Goal: Find specific page/section: Find specific page/section

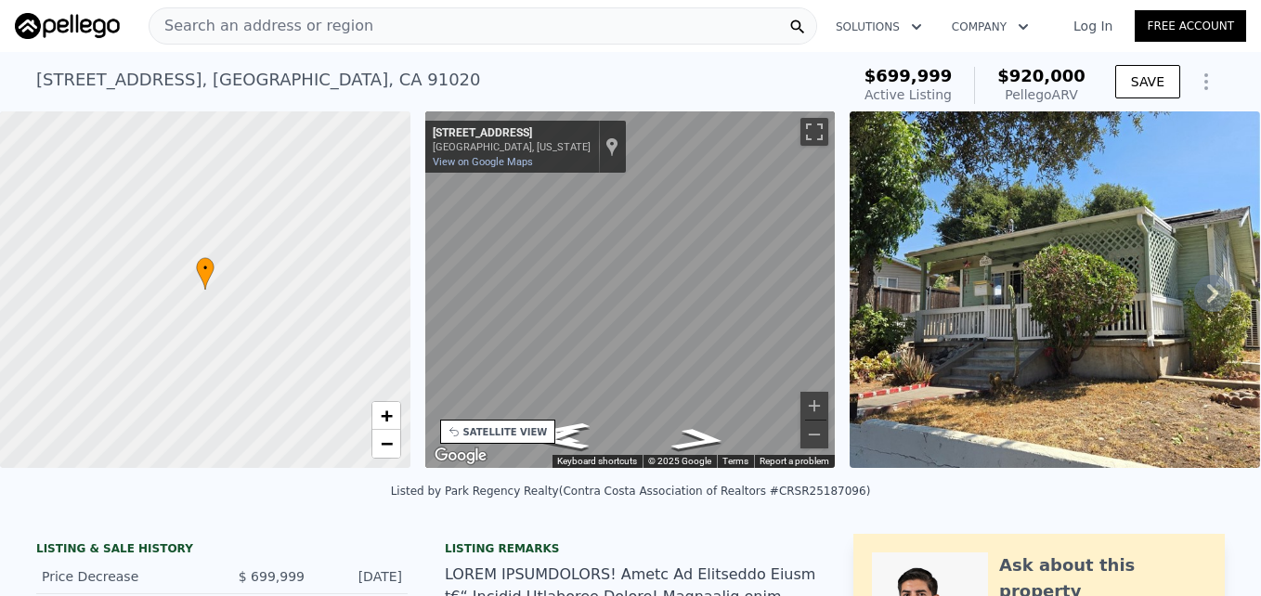
click at [200, 28] on span "Search an address or region" at bounding box center [261, 26] width 224 height 22
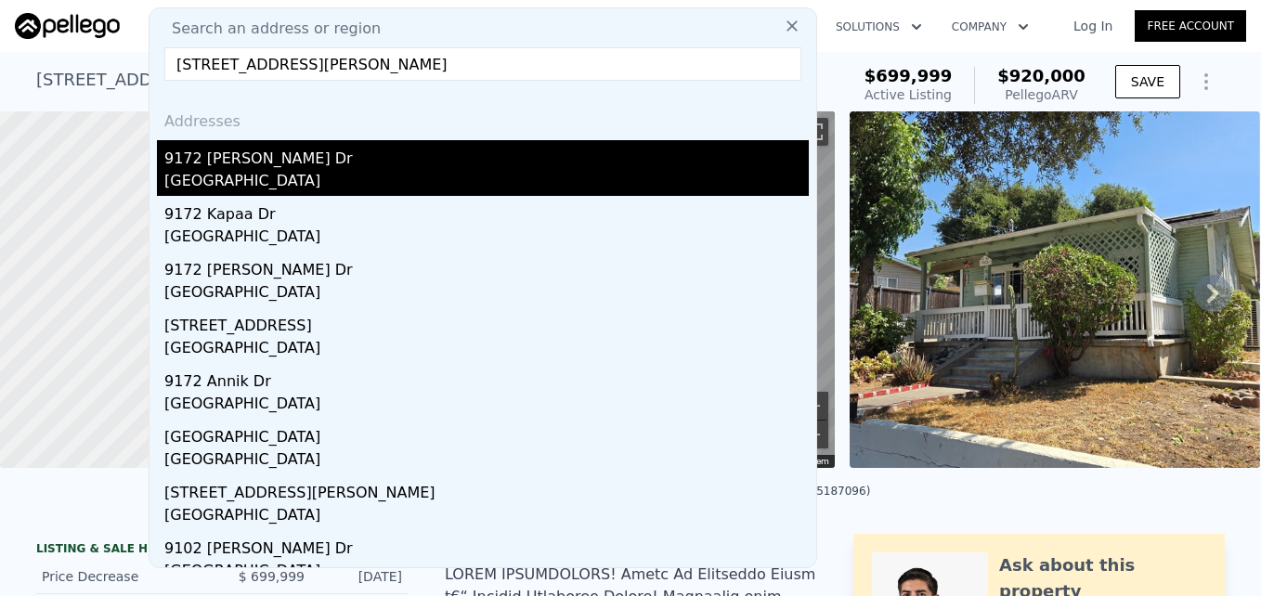
type input "9172 Veronica Dr, Huntington Beach, CA 92646"
click at [310, 172] on div "Huntington Beach, CA 92646" at bounding box center [486, 183] width 644 height 26
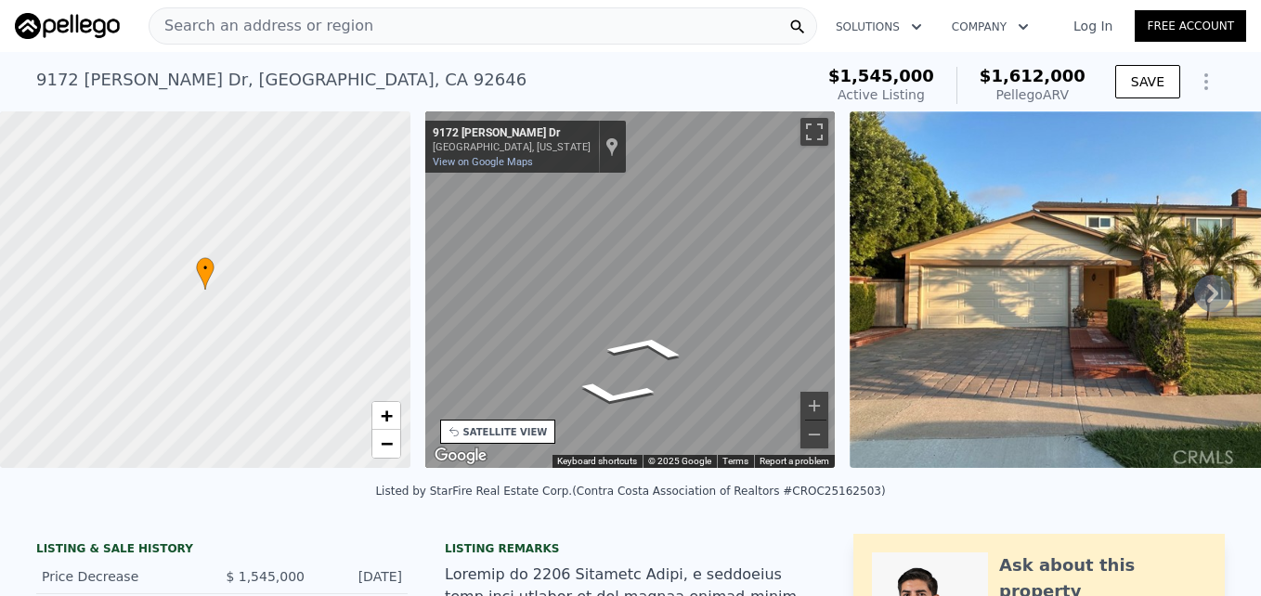
click at [848, 339] on div "• + − • + − STREET VIEW ← Move left → Move right ↑ Move up ↓ Move down + Zoom i…" at bounding box center [630, 292] width 1261 height 363
click at [559, 407] on icon "Go East, Veronica Dr" at bounding box center [560, 401] width 94 height 36
click at [650, 377] on icon "Go West, Veronica Dr" at bounding box center [652, 374] width 133 height 36
click at [663, 372] on icon "Go West, Veronica Dr" at bounding box center [652, 374] width 133 height 36
click at [591, 426] on icon "Go East, Veronica Dr" at bounding box center [575, 429] width 135 height 37
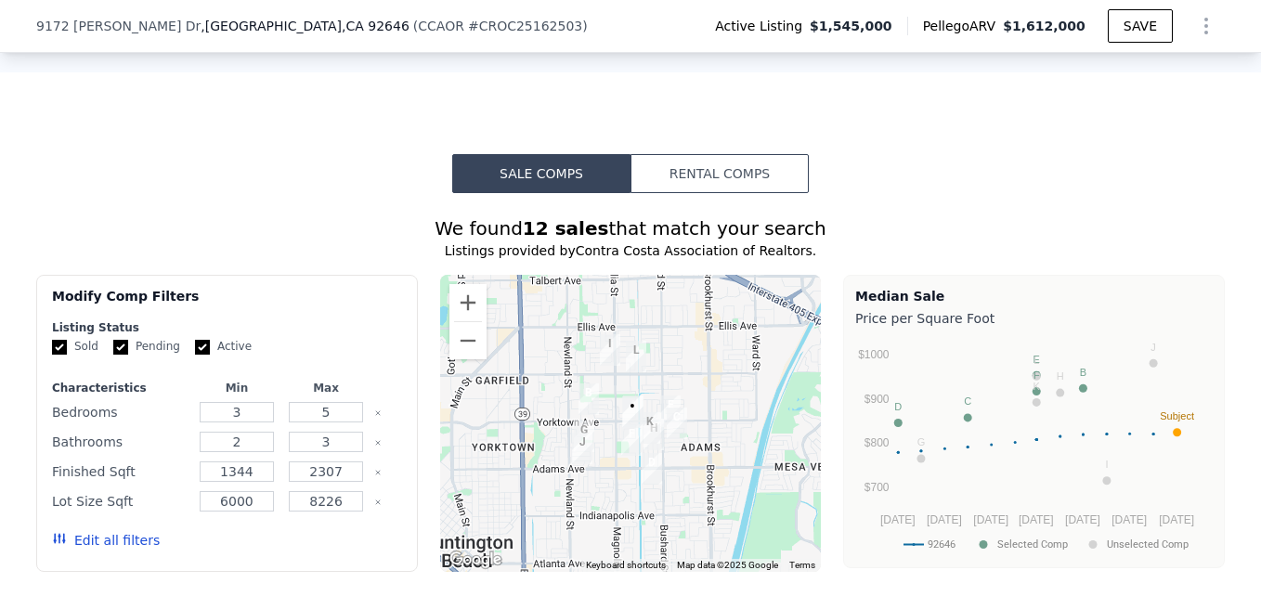
scroll to position [1604, 0]
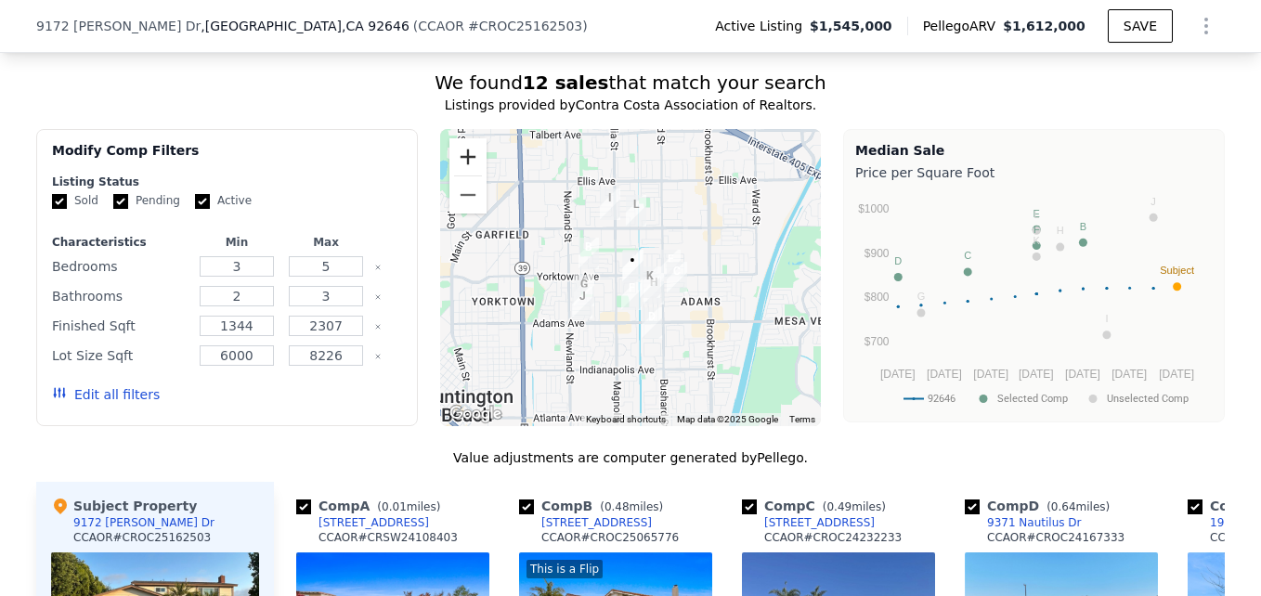
click at [456, 162] on button "Zoom in" at bounding box center [467, 156] width 37 height 37
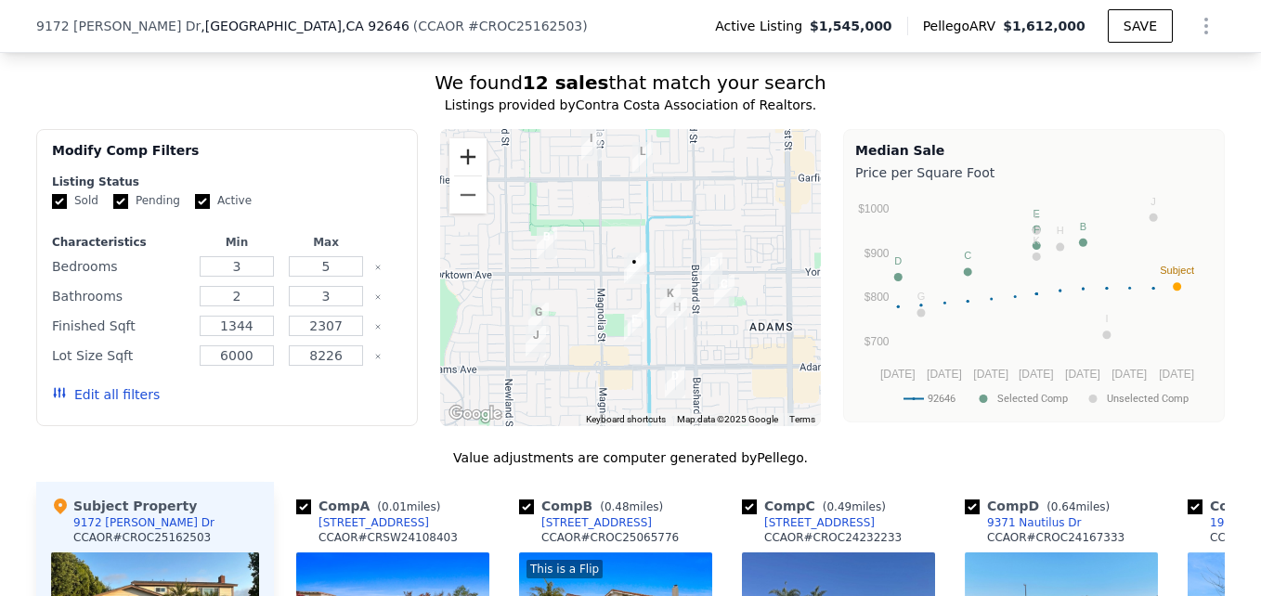
click at [454, 175] on button "Zoom in" at bounding box center [467, 156] width 37 height 37
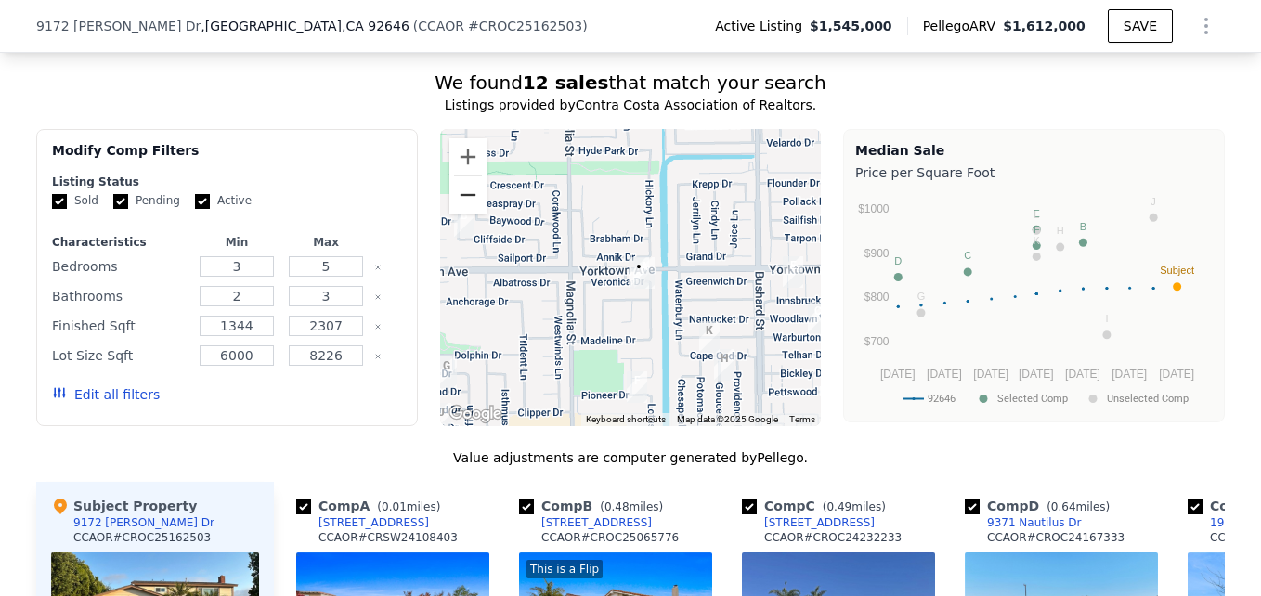
click at [455, 207] on button "Zoom out" at bounding box center [467, 194] width 37 height 37
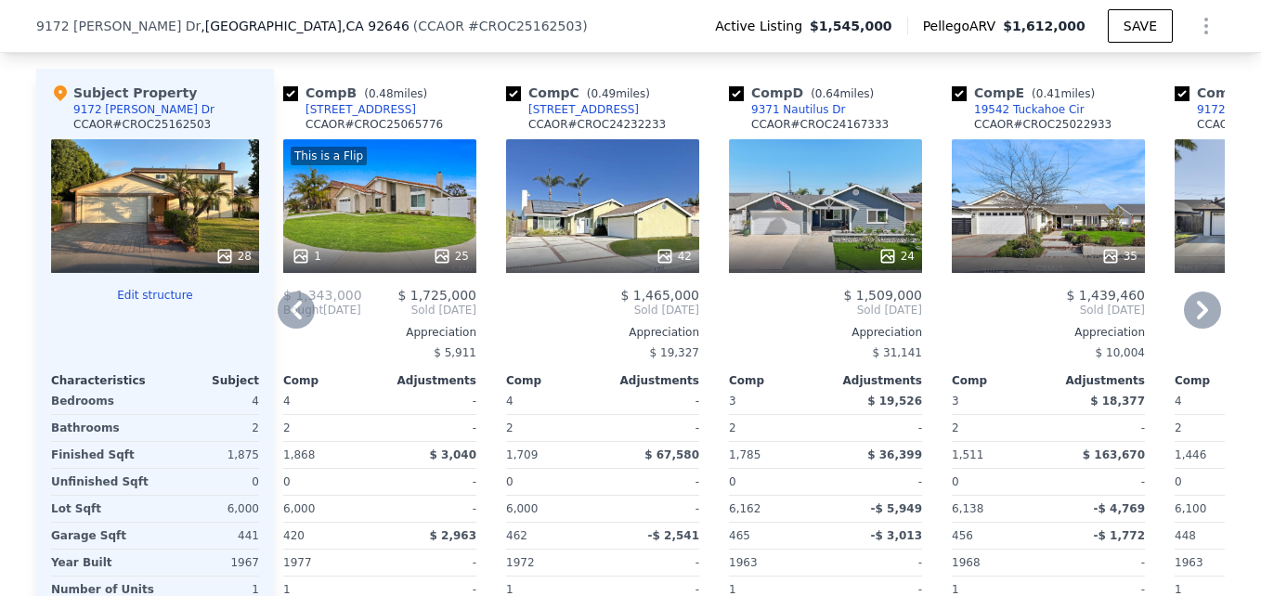
scroll to position [2015, 0]
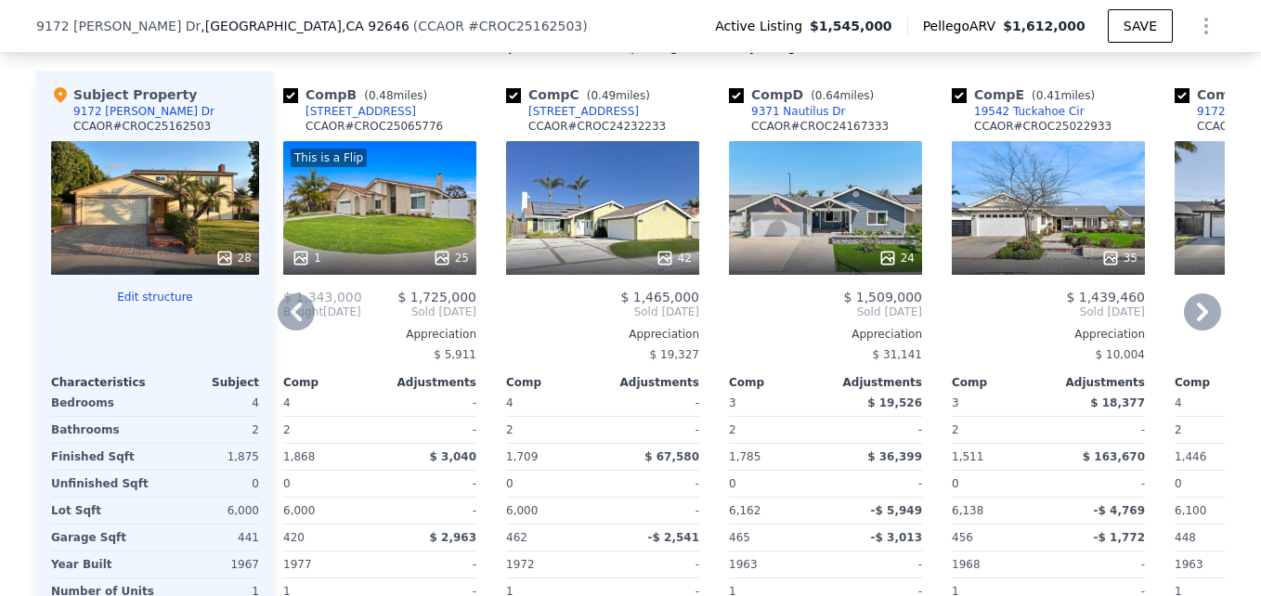
click at [395, 167] on div "This is a Flip" at bounding box center [379, 158] width 177 height 19
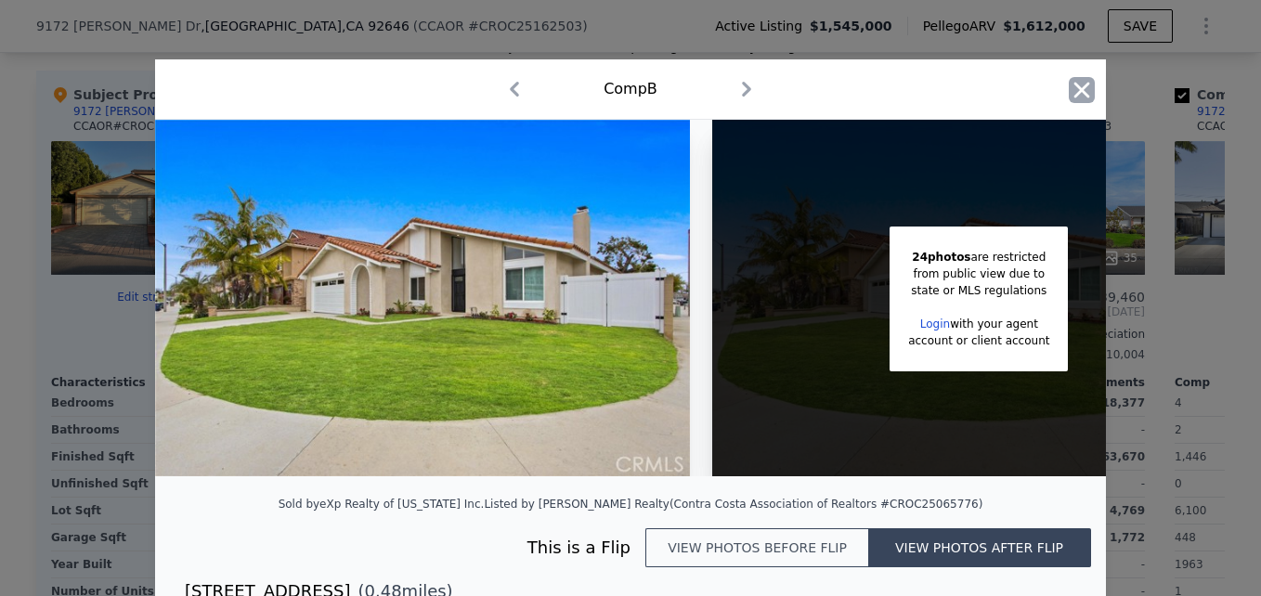
click at [1069, 92] on icon "button" at bounding box center [1081, 90] width 26 height 26
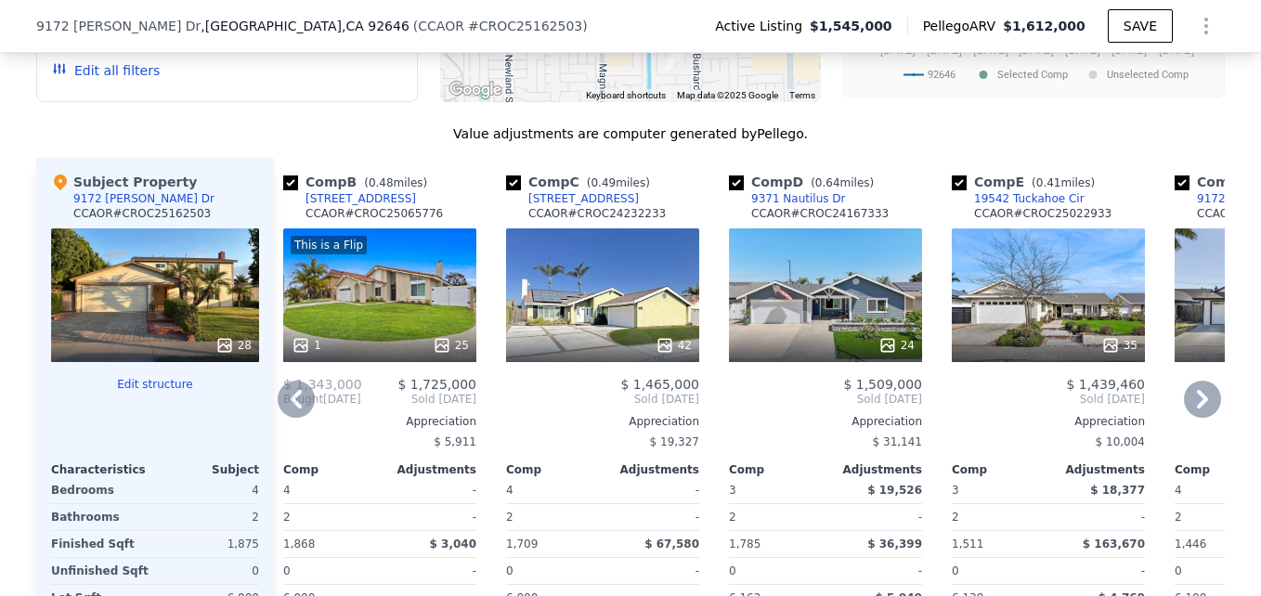
scroll to position [1927, 0]
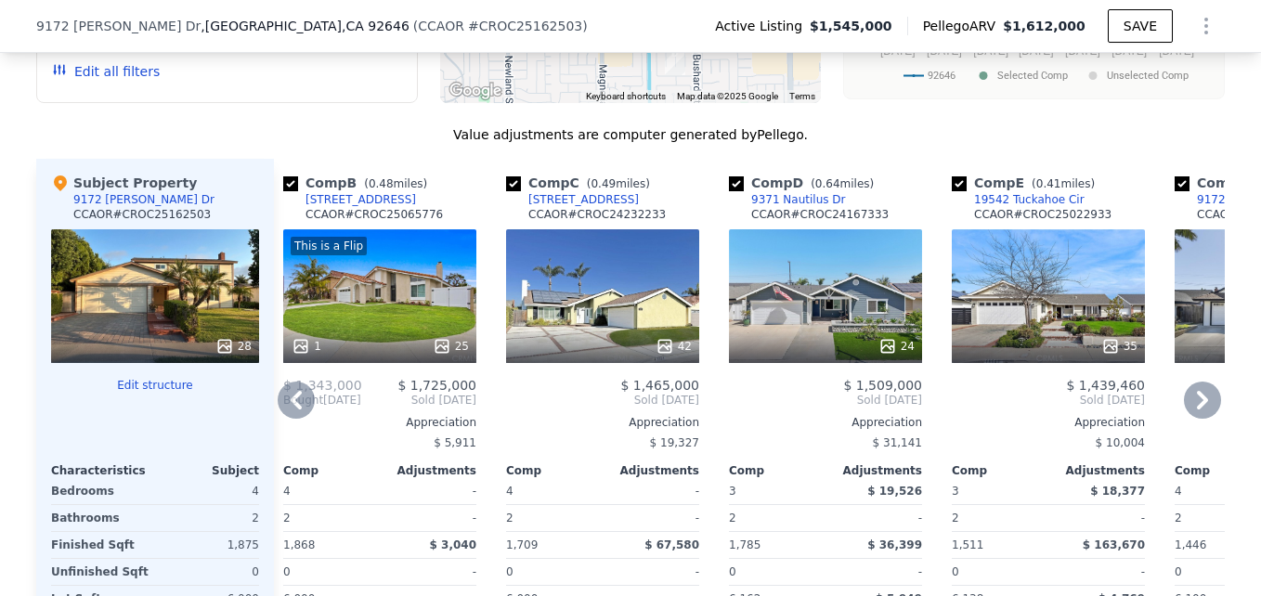
click at [343, 207] on div "[STREET_ADDRESS]" at bounding box center [360, 199] width 110 height 15
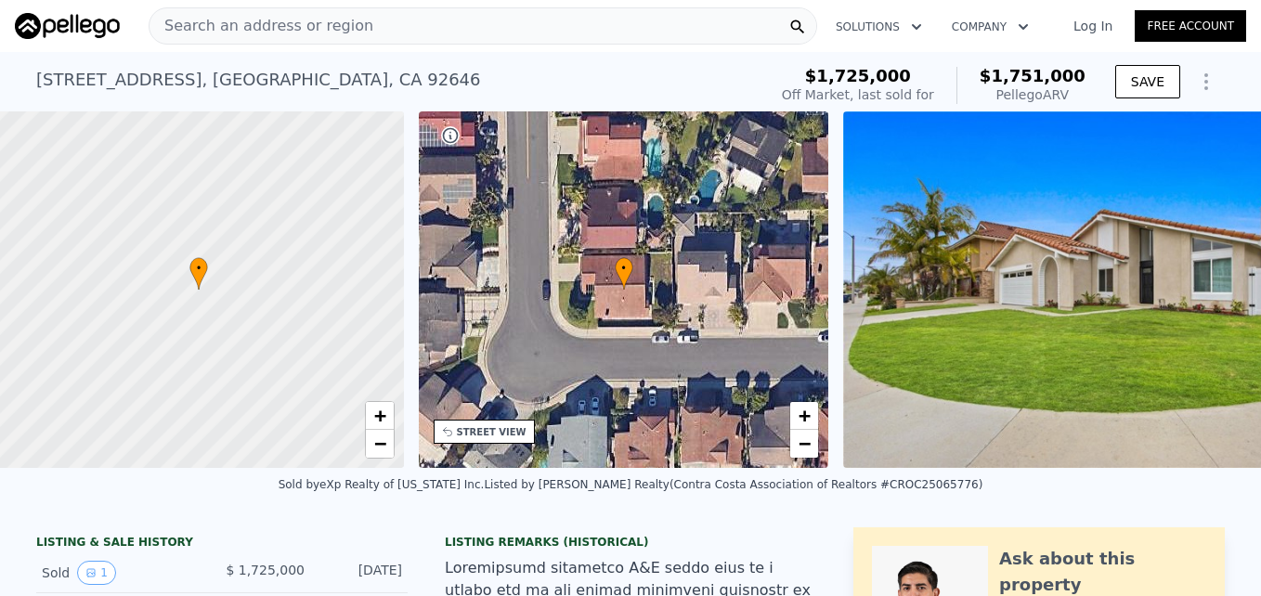
scroll to position [0, 7]
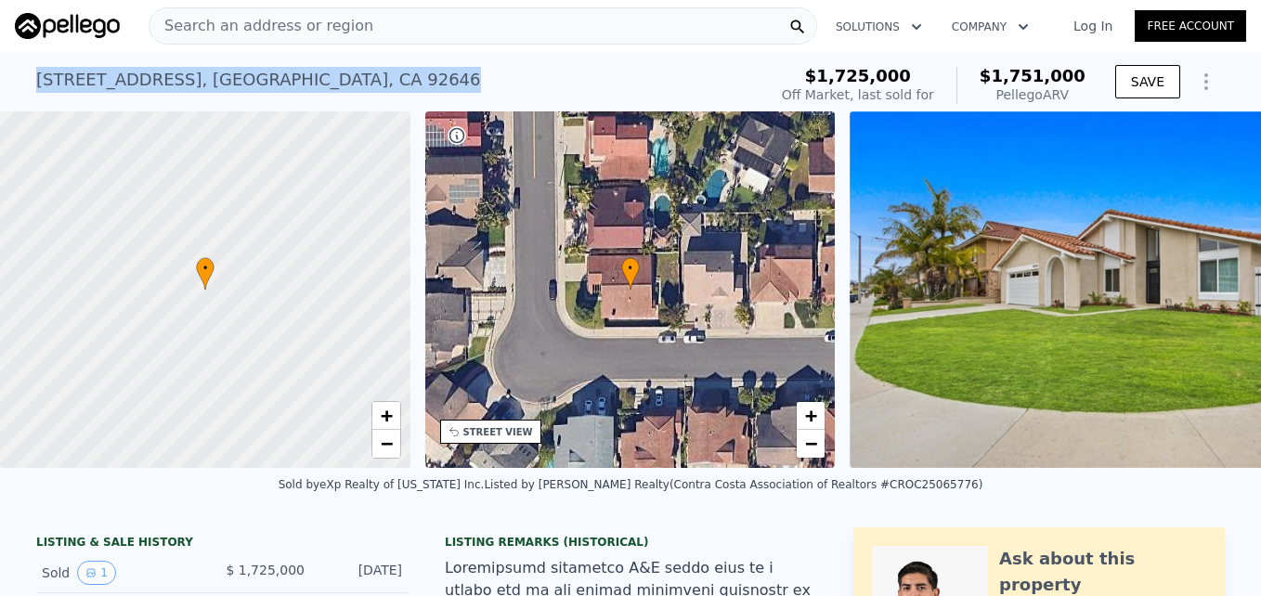
drag, startPoint x: 23, startPoint y: 72, endPoint x: 396, endPoint y: 82, distance: 373.3
click at [396, 82] on div "[STREET_ADDRESS] Sold [DATE] for $1.725m (~ARV $1.751m ) $1,725,000 Off Market,…" at bounding box center [630, 81] width 1261 height 59
copy div "[STREET_ADDRESS]"
